Goal: Task Accomplishment & Management: Complete application form

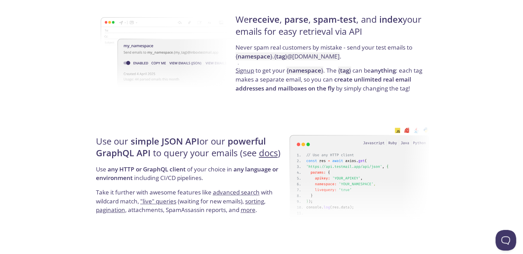
scroll to position [412, 0]
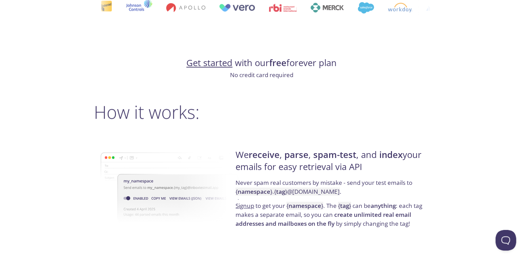
click at [206, 64] on link "Get started" at bounding box center [209, 63] width 46 height 12
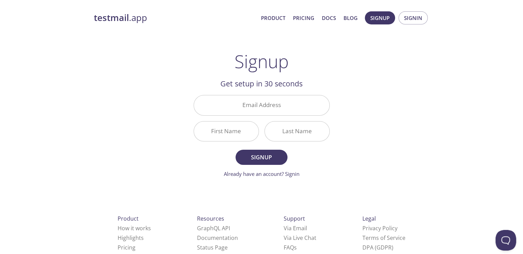
drag, startPoint x: 98, startPoint y: 60, endPoint x: 0, endPoint y: 86, distance: 101.0
click at [26, 85] on div "testmail .app Product Pricing Docs Blog Signup Signin Signup Get setup in 30 se…" at bounding box center [261, 164] width 523 height 315
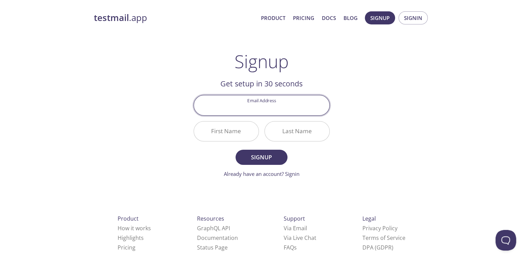
click at [248, 108] on input "Email Address" at bounding box center [261, 105] width 135 height 20
click at [267, 108] on input "[EMAIL_ADDRESS][DOMAIN_NAME]" at bounding box center [261, 105] width 135 height 20
type input "[EMAIL_ADDRESS][DOMAIN_NAME]"
click at [238, 130] on input "First Name" at bounding box center [226, 131] width 65 height 20
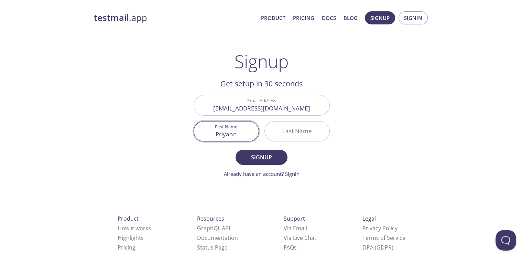
type input "Priyann"
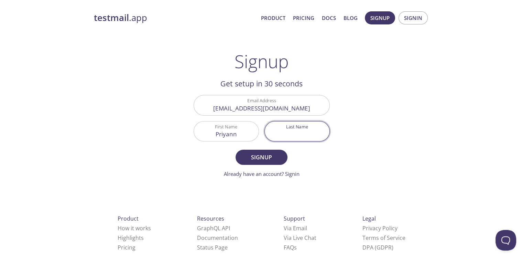
drag, startPoint x: 288, startPoint y: 132, endPoint x: 282, endPoint y: 132, distance: 6.2
click at [283, 132] on input "Last Name" at bounding box center [297, 131] width 65 height 20
type input "drac"
click at [258, 156] on span "Signup" at bounding box center [261, 157] width 36 height 10
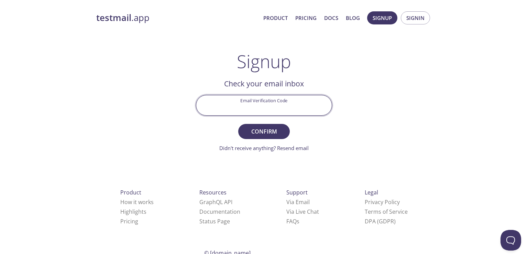
click at [251, 101] on input "Email Verification Code" at bounding box center [263, 105] width 135 height 20
paste input "APXRE2C"
type input "APXRE2C"
click at [258, 133] on span "Confirm" at bounding box center [264, 131] width 36 height 10
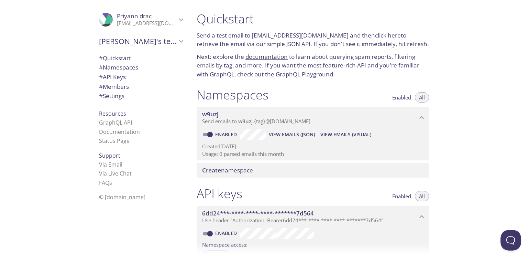
drag, startPoint x: 371, startPoint y: 36, endPoint x: 338, endPoint y: 57, distance: 38.6
click at [338, 57] on p "Next: explore the documentation to learn about querying spam reports, filtering…" at bounding box center [312, 65] width 232 height 26
drag, startPoint x: 374, startPoint y: 37, endPoint x: 349, endPoint y: 75, distance: 44.8
click at [349, 75] on p "Next: explore the documentation to learn about querying spam reports, filtering…" at bounding box center [312, 65] width 232 height 26
drag, startPoint x: 335, startPoint y: 35, endPoint x: 254, endPoint y: 37, distance: 81.8
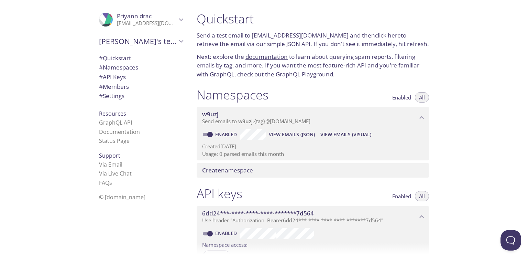
click at [254, 37] on p "Send a test email to [EMAIL_ADDRESS][DOMAIN_NAME] and then click here to retrie…" at bounding box center [312, 40] width 232 height 18
copy link "[EMAIL_ADDRESS][DOMAIN_NAME]"
